Goal: Find specific page/section: Find specific page/section

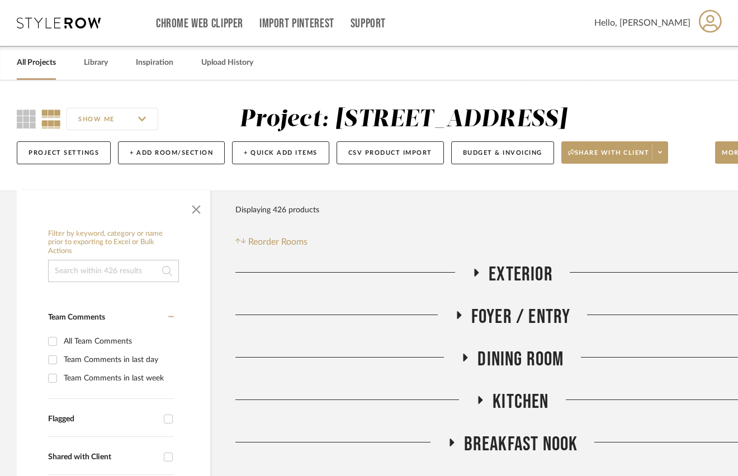
click at [38, 64] on link "All Projects" at bounding box center [36, 62] width 39 height 15
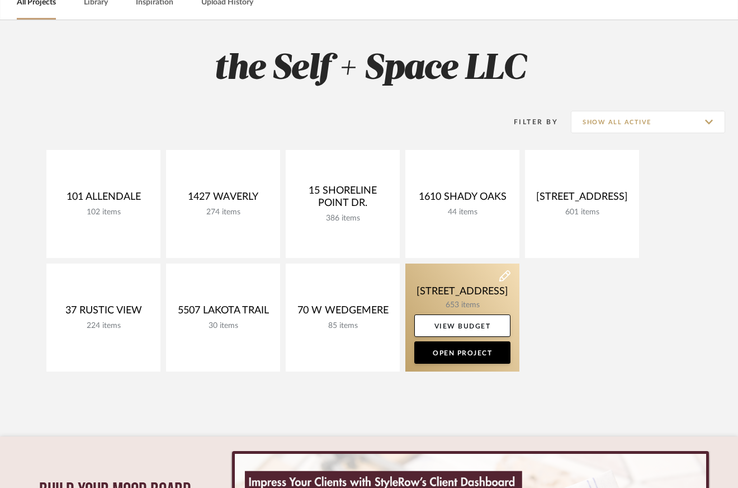
scroll to position [64, 0]
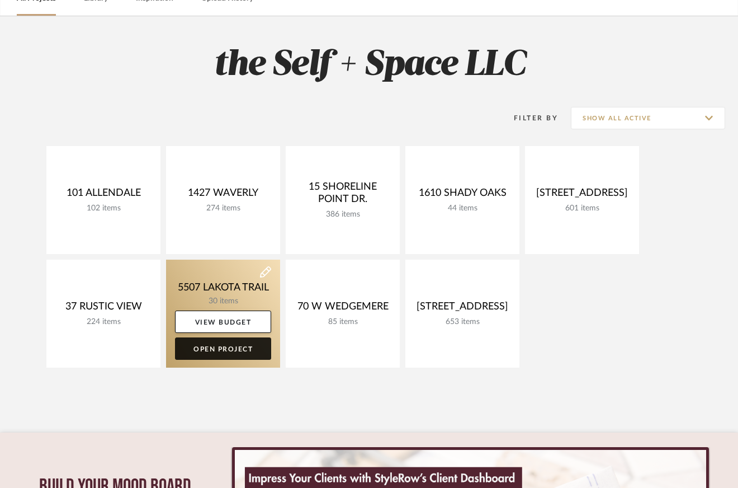
click at [243, 349] on link "Open Project" at bounding box center [223, 348] width 96 height 22
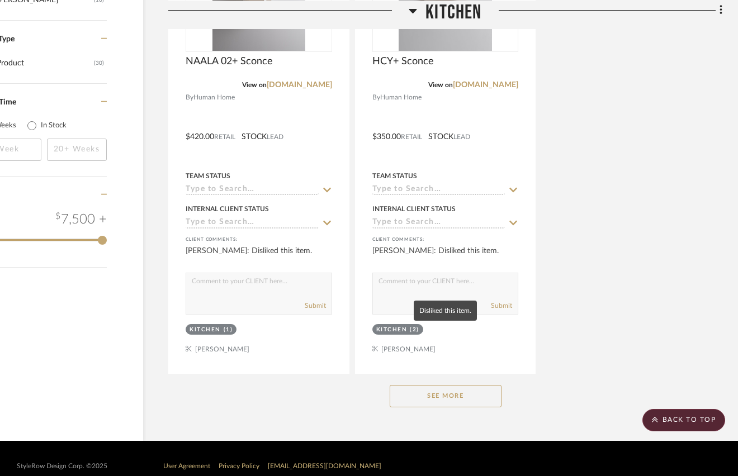
scroll to position [1425, 67]
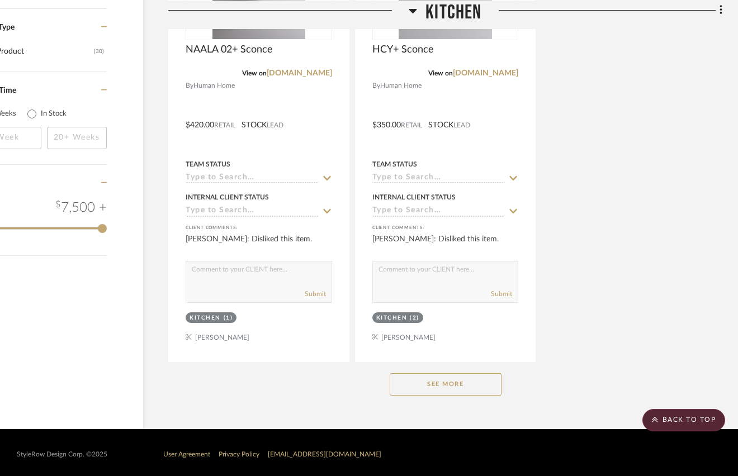
click at [463, 381] on button "See More" at bounding box center [446, 385] width 112 height 22
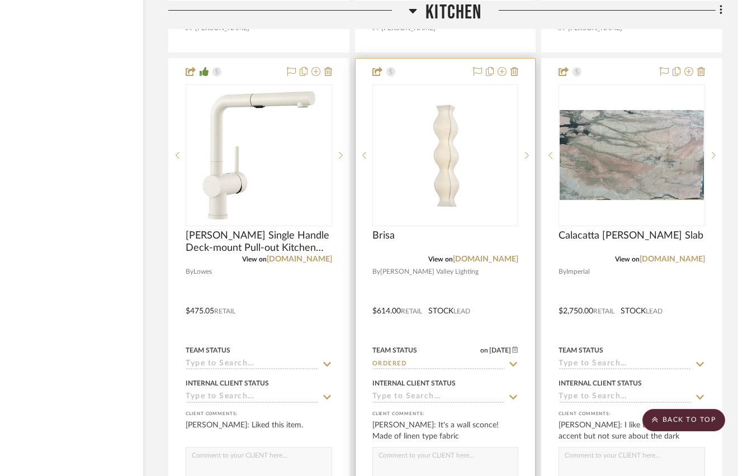
scroll to position [4228, 67]
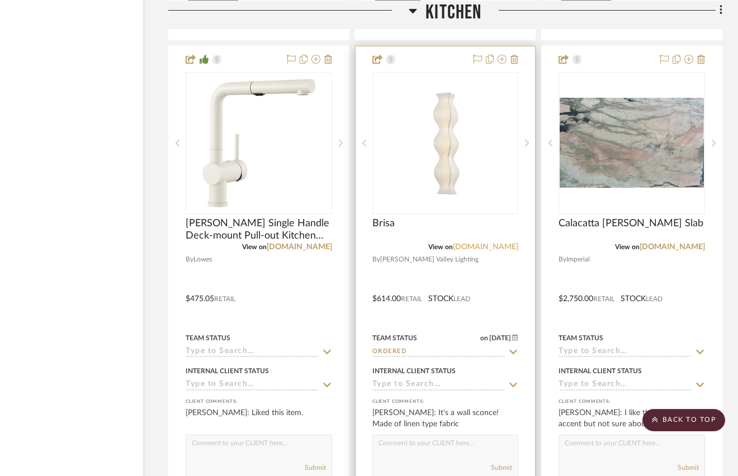
click at [497, 243] on link "[DOMAIN_NAME]" at bounding box center [485, 247] width 65 height 8
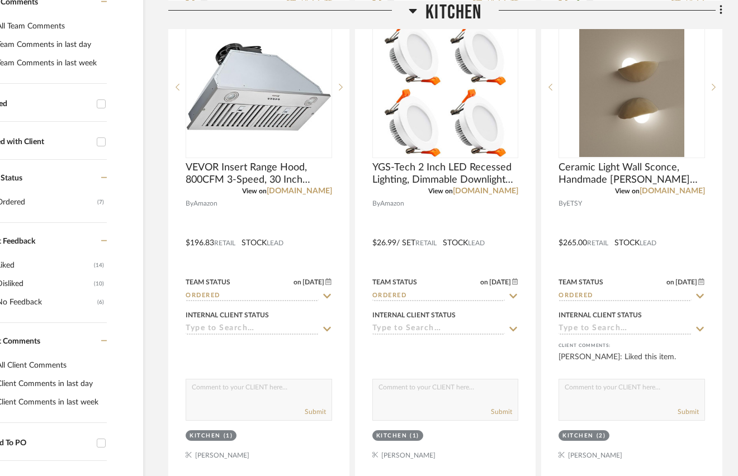
scroll to position [322, 67]
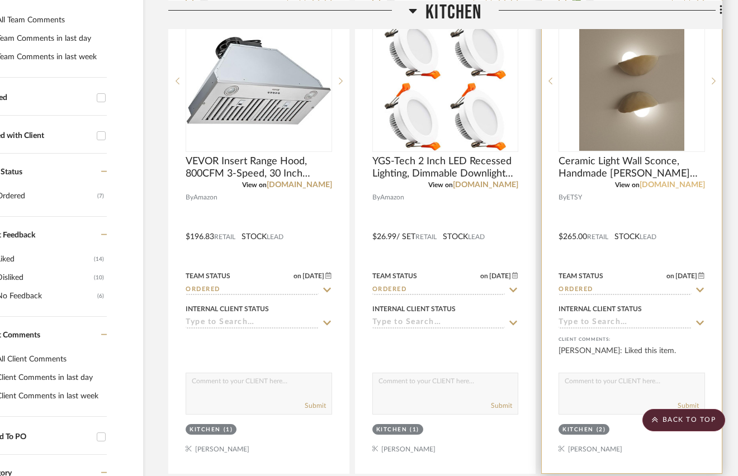
click at [690, 186] on link "[DOMAIN_NAME]" at bounding box center [672, 185] width 65 height 8
